Goal: Find contact information

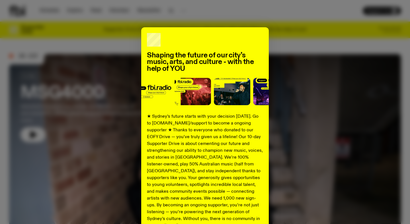
click at [308, 32] on div "Shaping the future of our city’s music, arts, and culture - with the help of YO…" at bounding box center [205, 144] width 392 height 234
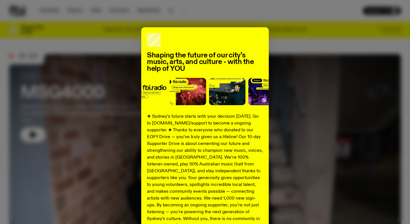
scroll to position [57, 0]
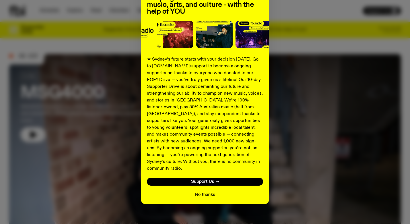
click at [207, 192] on button "No thanks" at bounding box center [205, 195] width 20 height 7
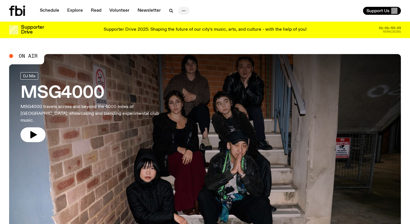
click at [180, 10] on icon "button" at bounding box center [183, 10] width 7 height 7
click at [170, 13] on icon "button" at bounding box center [171, 10] width 7 height 7
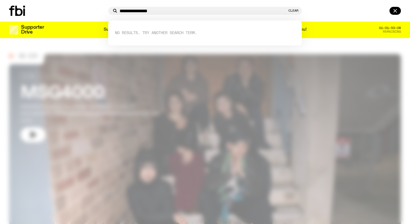
type input "**********"
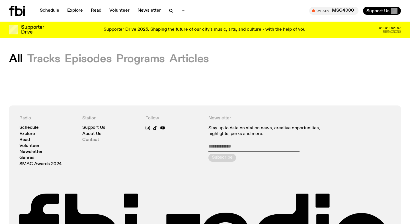
click at [96, 139] on link "Contact" at bounding box center [90, 140] width 17 height 4
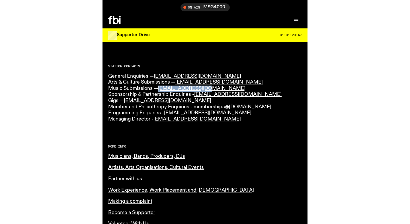
scroll to position [121, 0]
